Goal: Information Seeking & Learning: Learn about a topic

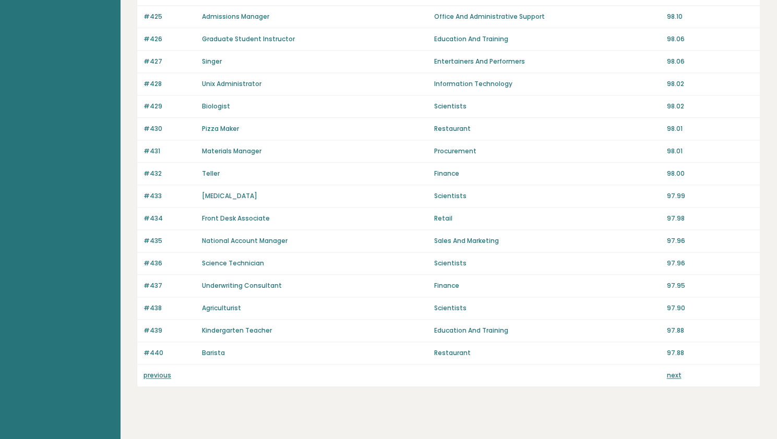
scroll to position [657, 0]
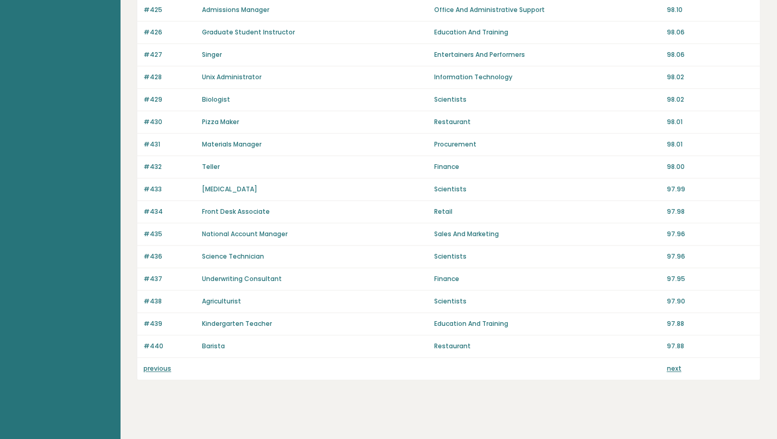
click at [156, 364] on link "previous" at bounding box center [157, 368] width 28 height 9
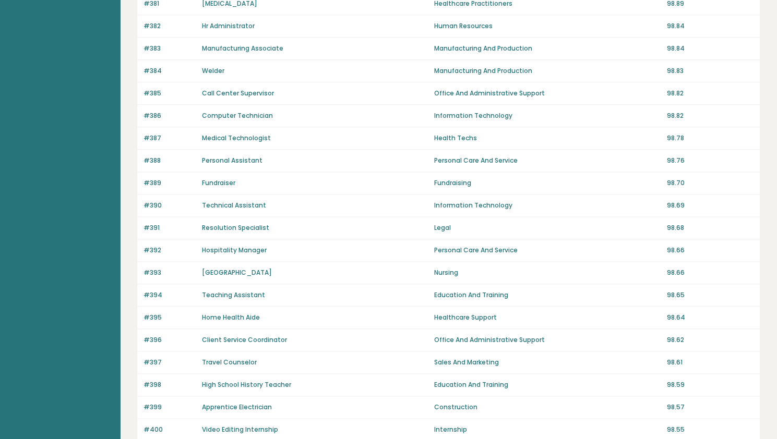
scroll to position [657, 0]
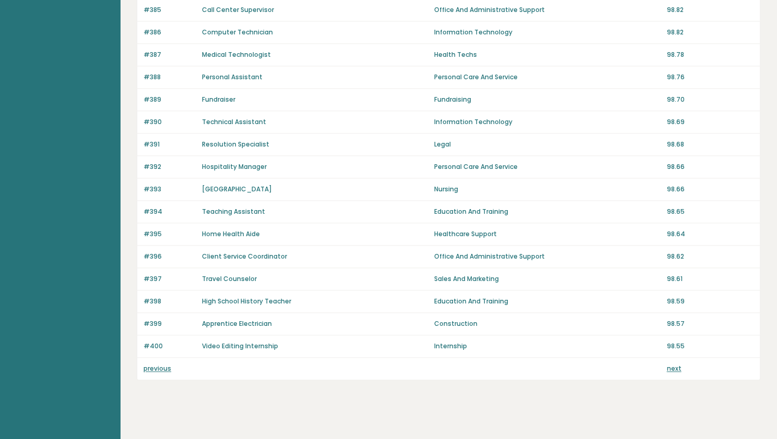
click at [153, 364] on link "previous" at bounding box center [157, 368] width 28 height 9
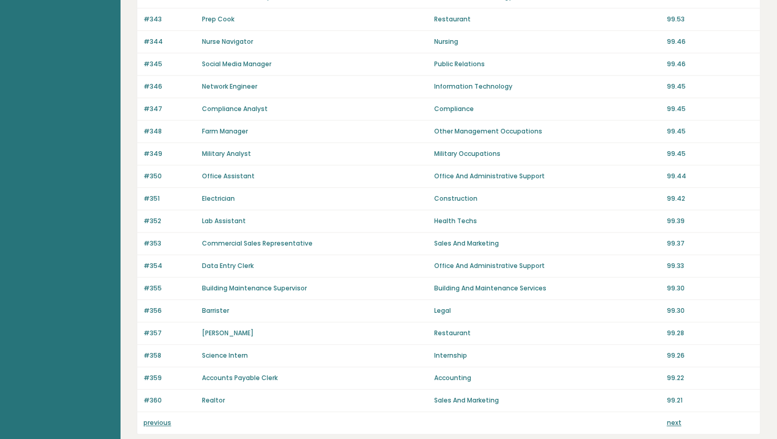
scroll to position [657, 0]
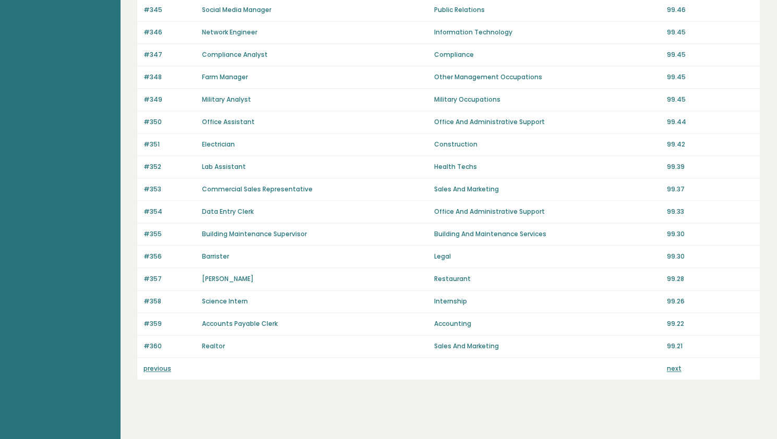
click at [153, 364] on link "previous" at bounding box center [157, 368] width 28 height 9
click at [155, 364] on link "previous" at bounding box center [157, 368] width 28 height 9
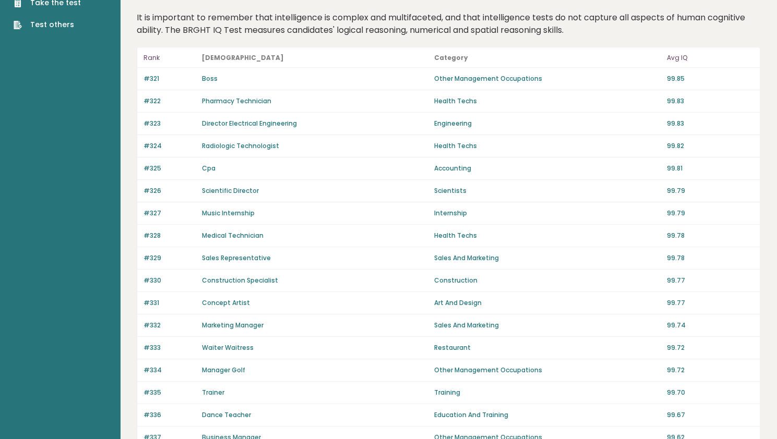
scroll to position [0, 0]
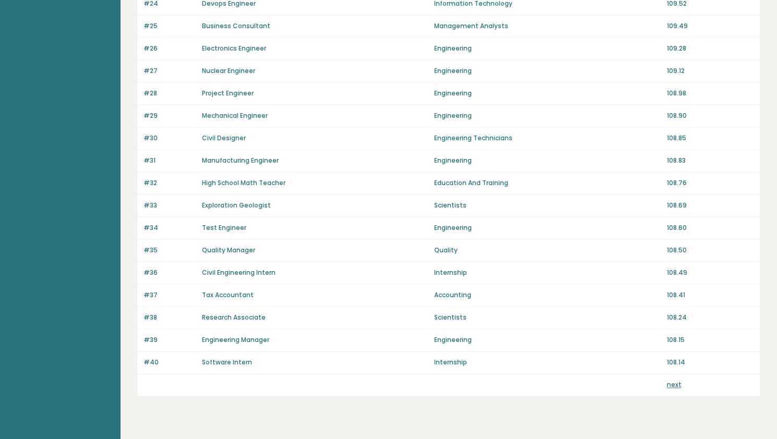
scroll to position [657, 0]
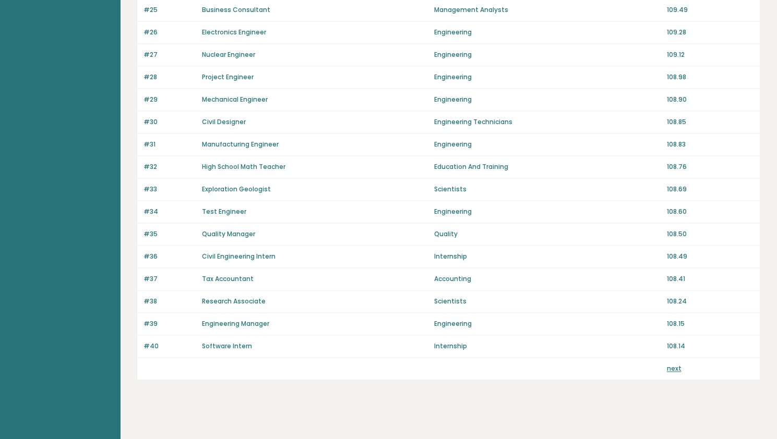
click at [674, 364] on link "next" at bounding box center [673, 368] width 15 height 9
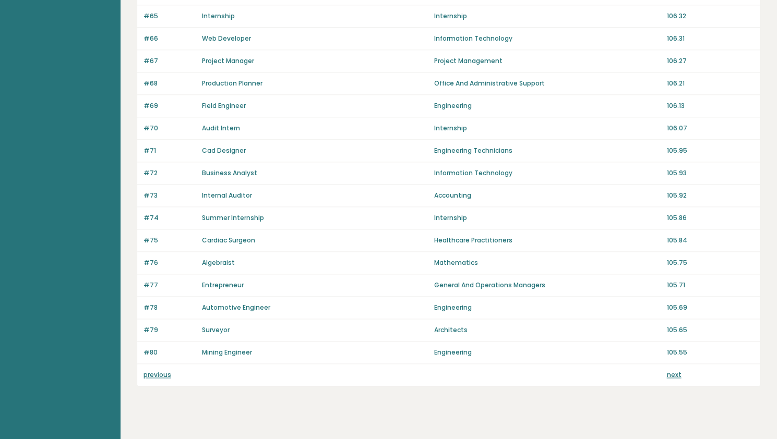
scroll to position [657, 0]
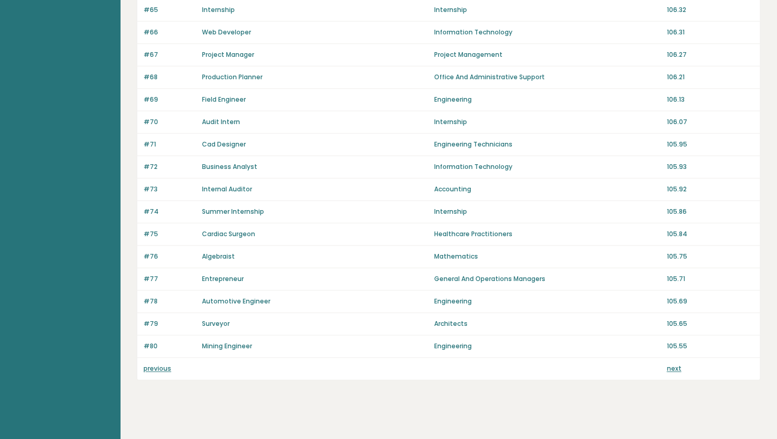
click at [672, 364] on link "next" at bounding box center [673, 368] width 15 height 9
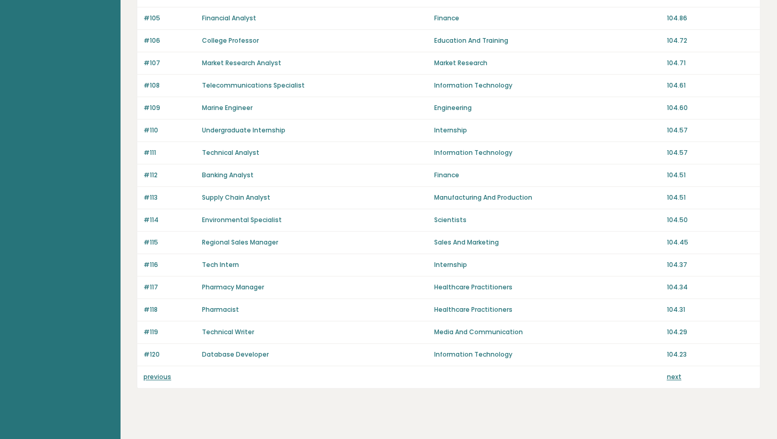
scroll to position [657, 0]
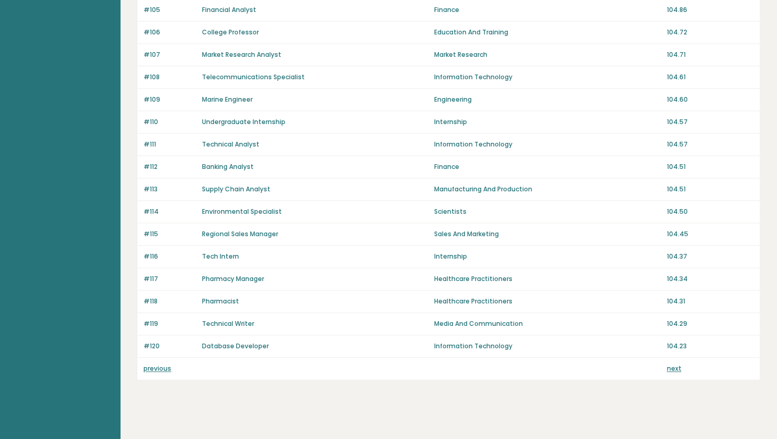
click at [670, 364] on link "next" at bounding box center [673, 368] width 15 height 9
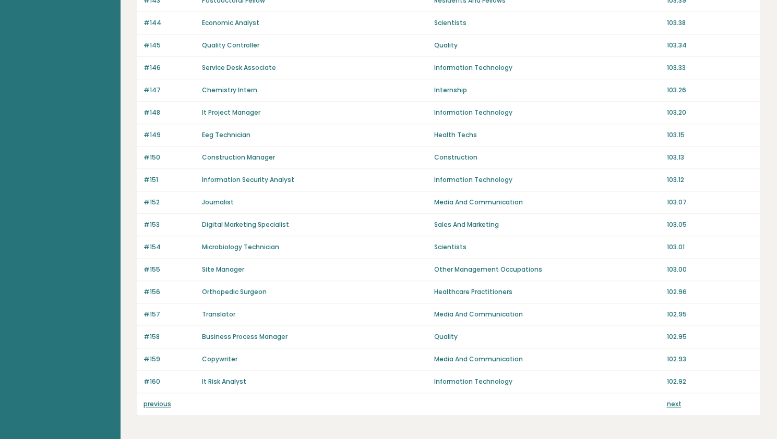
scroll to position [632, 0]
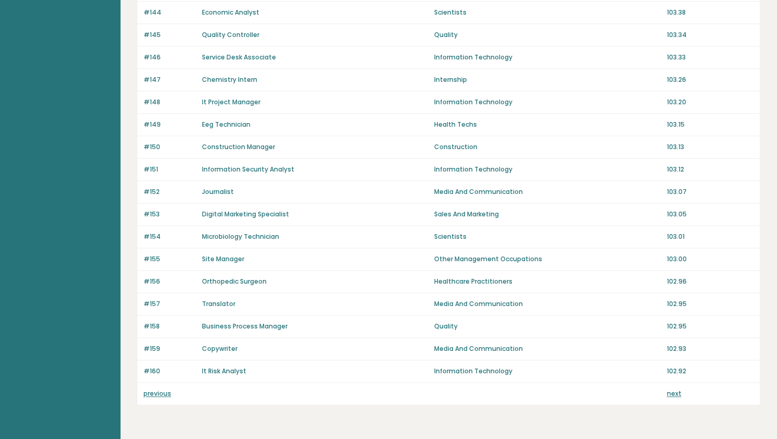
click at [669, 389] on link "next" at bounding box center [673, 393] width 15 height 9
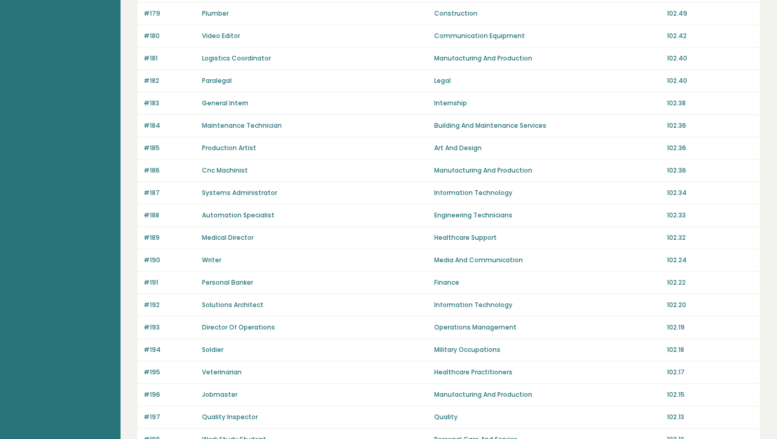
scroll to position [657, 0]
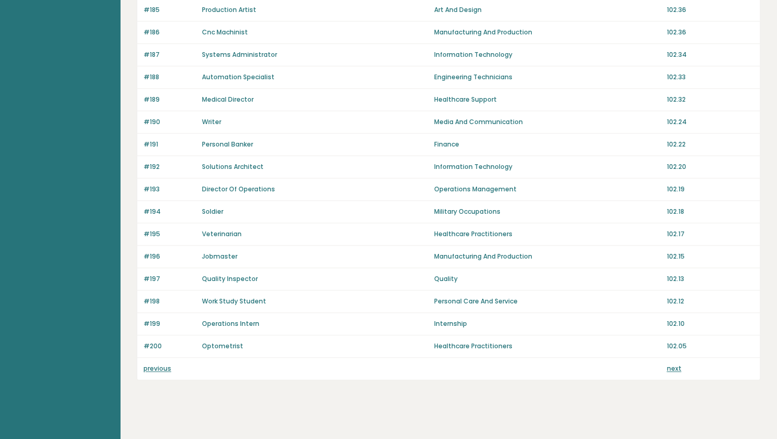
click at [672, 364] on link "next" at bounding box center [673, 368] width 15 height 9
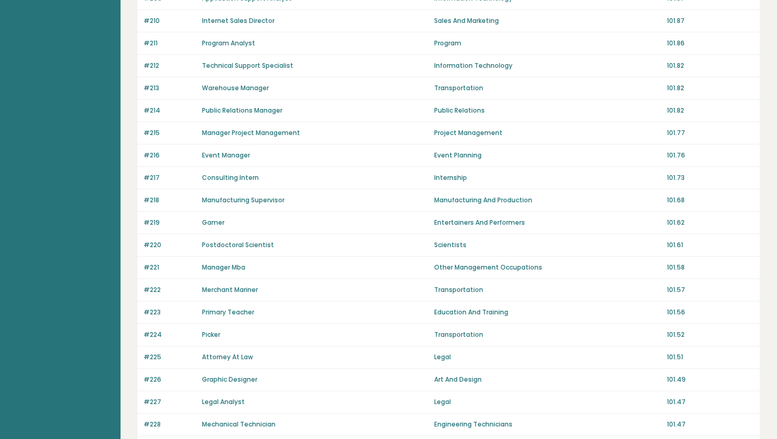
scroll to position [309, 0]
